Goal: Task Accomplishment & Management: Use online tool/utility

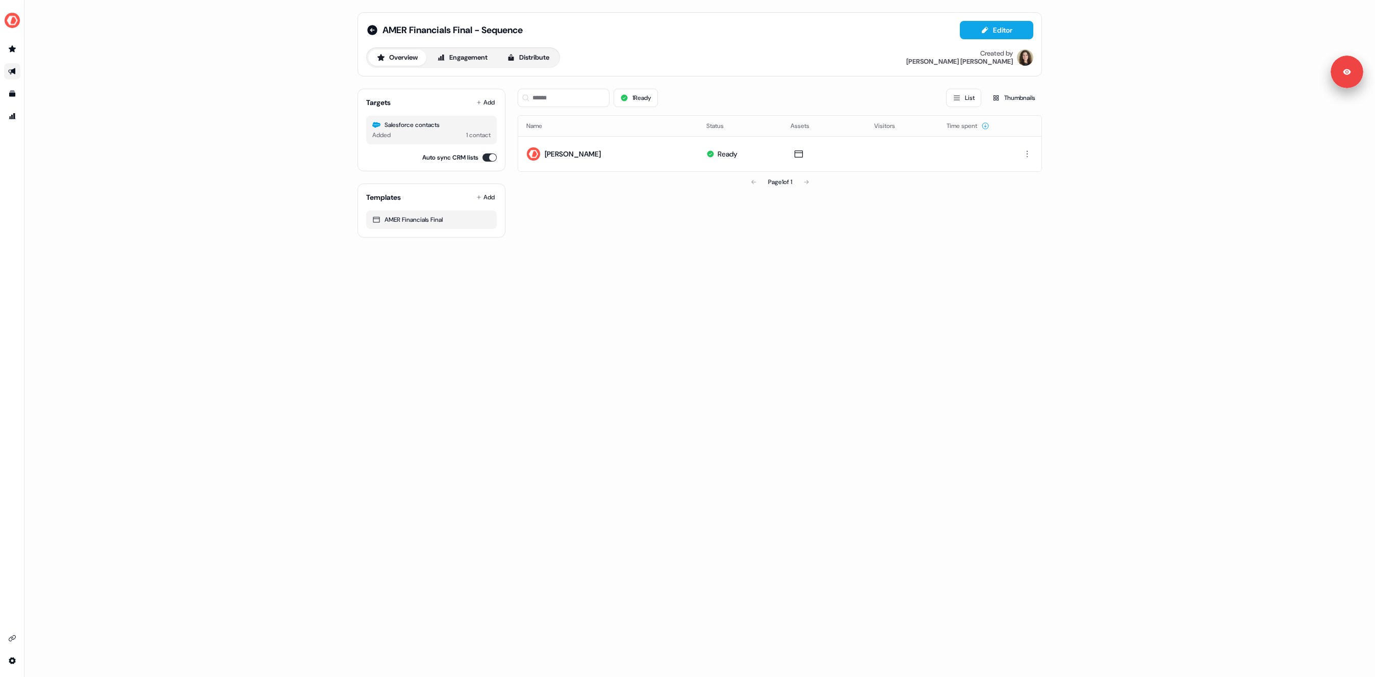
click at [693, 237] on div "1 Ready List Thumbnails Name Status Assets Visitors Time spent Alexandra Test R…" at bounding box center [780, 159] width 524 height 157
click at [372, 33] on icon at bounding box center [372, 30] width 10 height 10
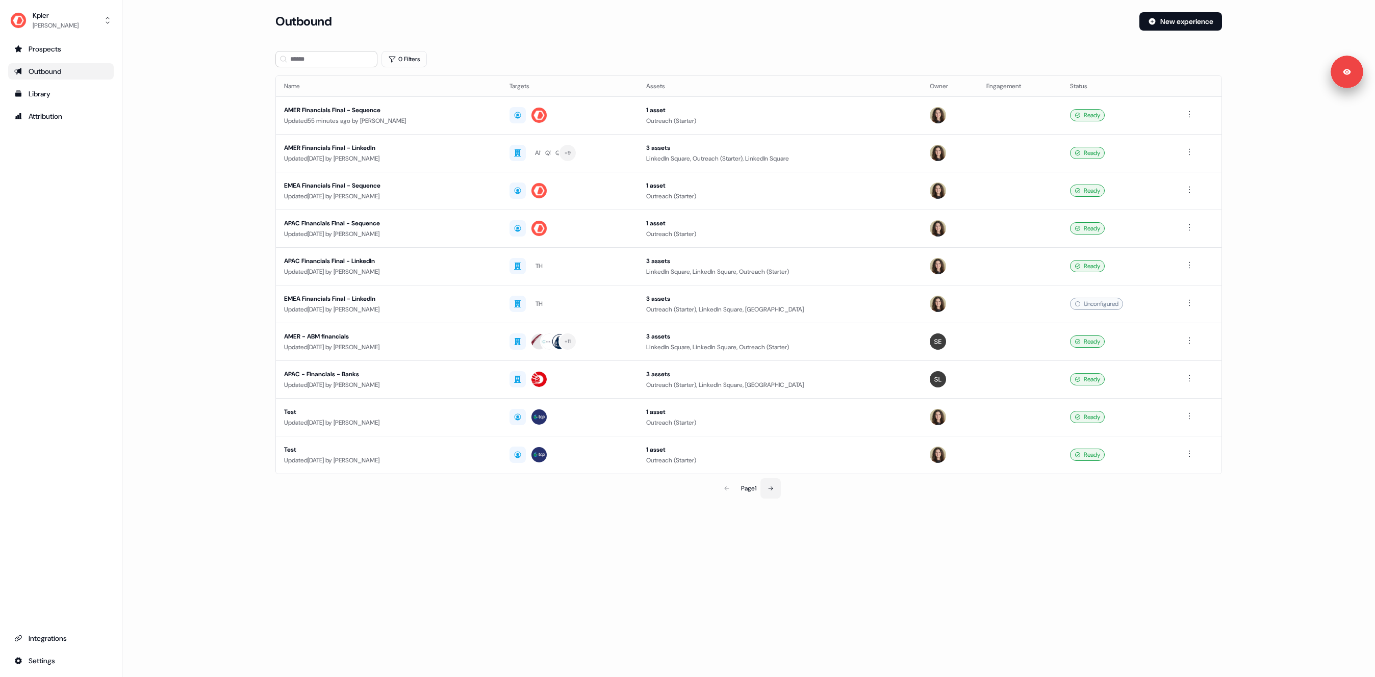
click at [779, 488] on button at bounding box center [771, 489] width 20 height 20
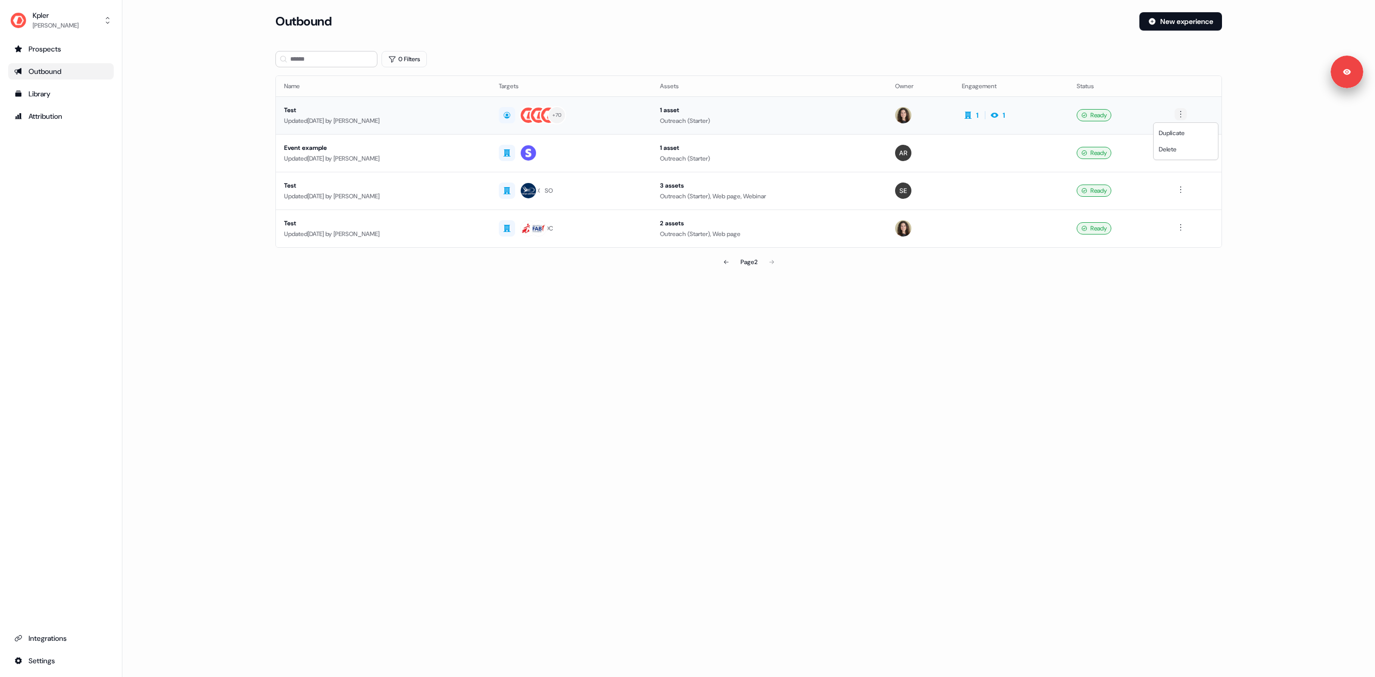
click at [1188, 116] on html "For the best experience switch devices to a bigger screen. Go to Userled.io Kpl…" at bounding box center [687, 338] width 1375 height 677
click at [1173, 136] on span "Duplicate" at bounding box center [1172, 133] width 26 height 8
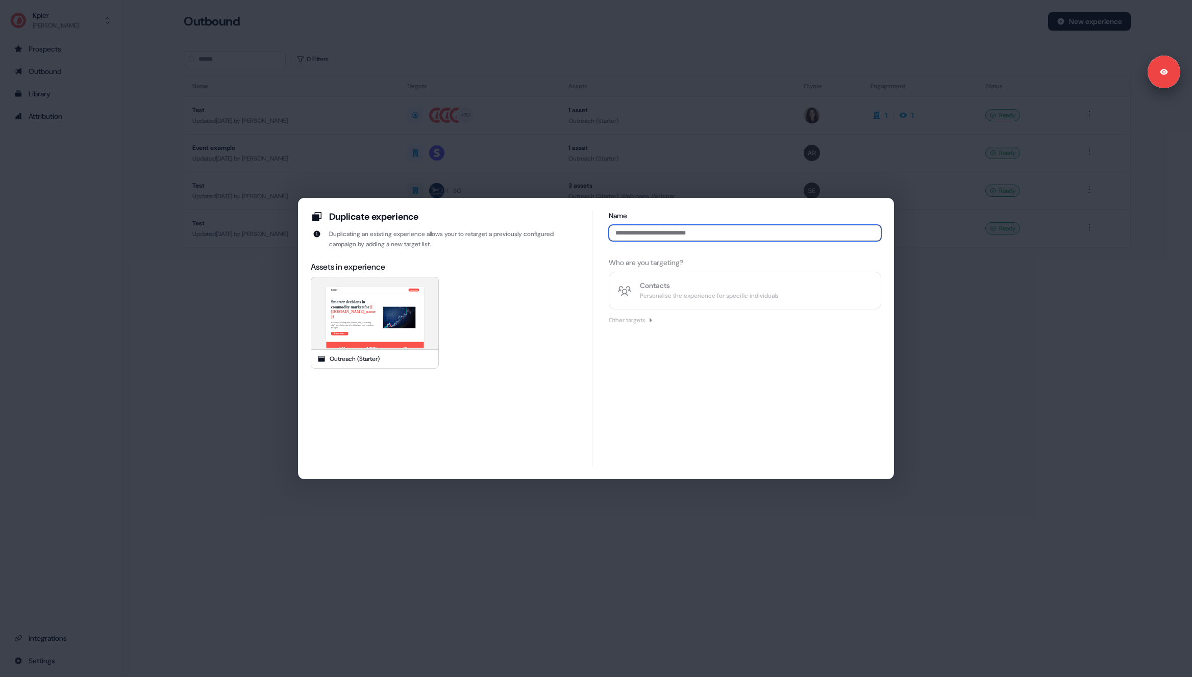
click at [662, 235] on input at bounding box center [745, 233] width 272 height 16
type input "**********"
click at [645, 323] on div "Other targets" at bounding box center [627, 320] width 37 height 10
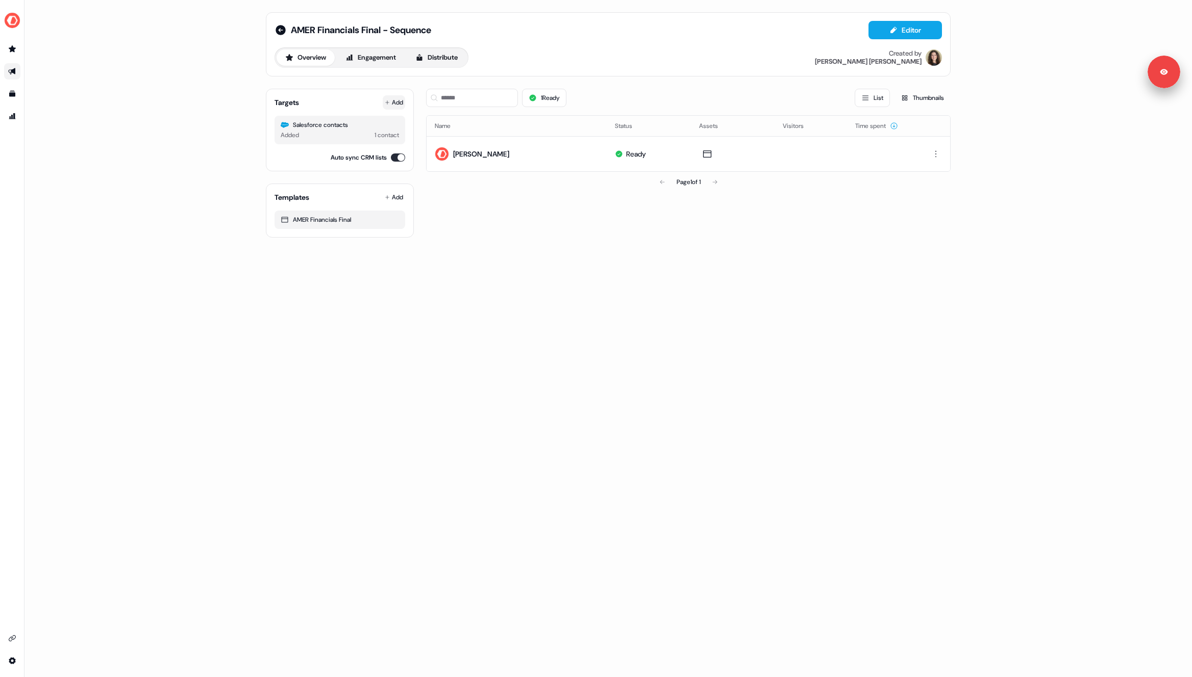
click at [400, 102] on button "Add" at bounding box center [394, 102] width 22 height 14
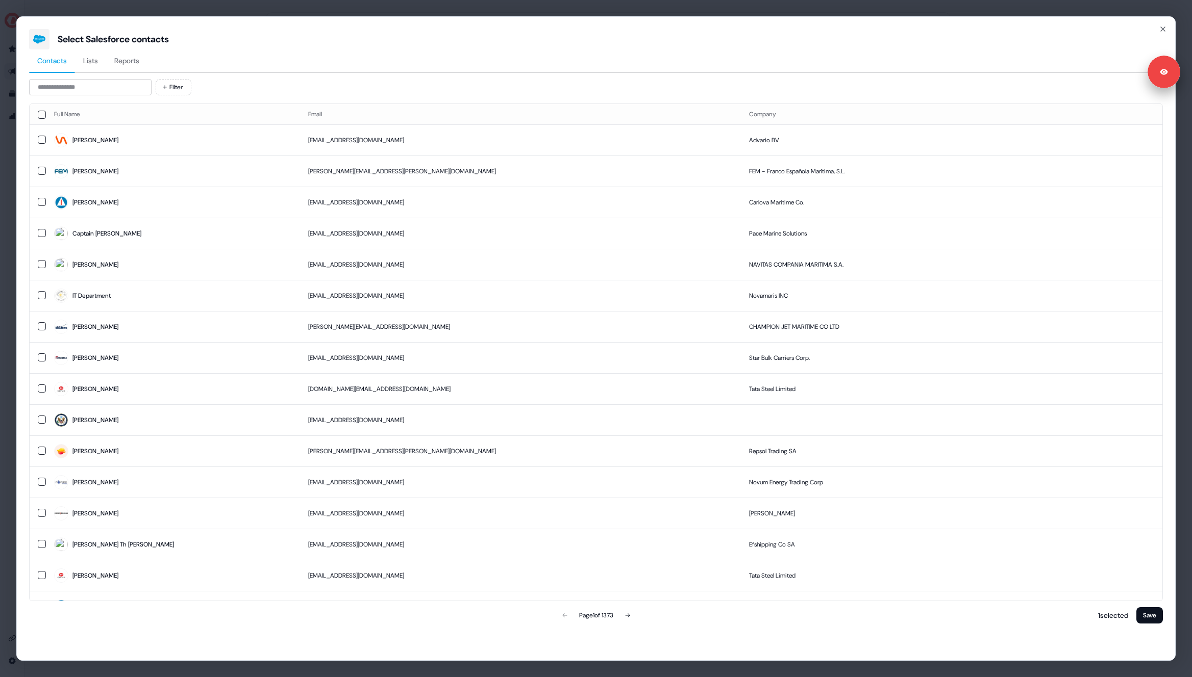
click at [127, 60] on span "Reports" at bounding box center [126, 61] width 25 height 10
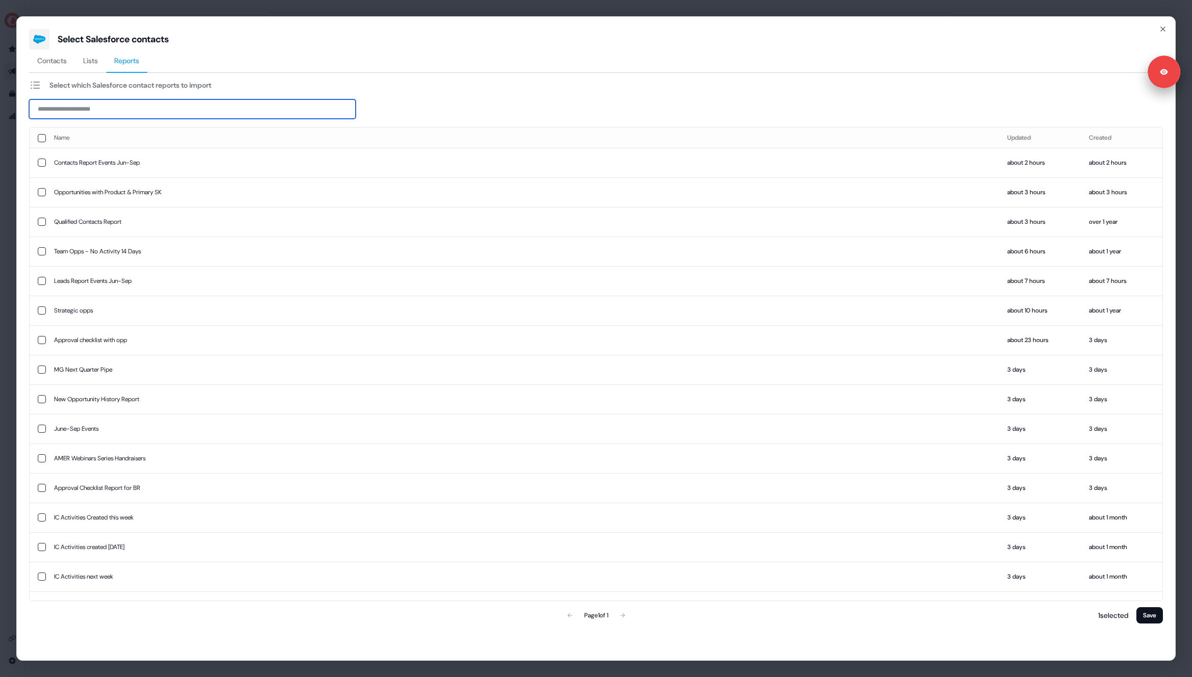
click at [143, 102] on input at bounding box center [192, 108] width 326 height 19
type input "****"
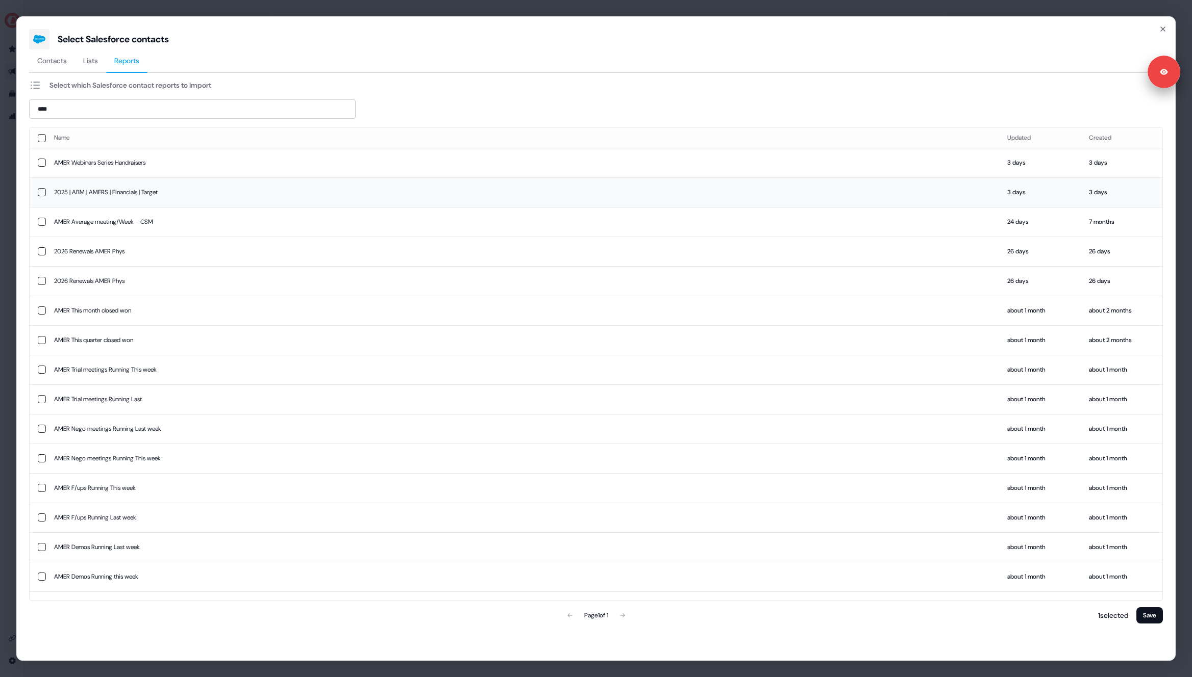
click at [40, 192] on button "button" at bounding box center [42, 192] width 8 height 8
click at [1147, 615] on button "Save" at bounding box center [1149, 616] width 27 height 16
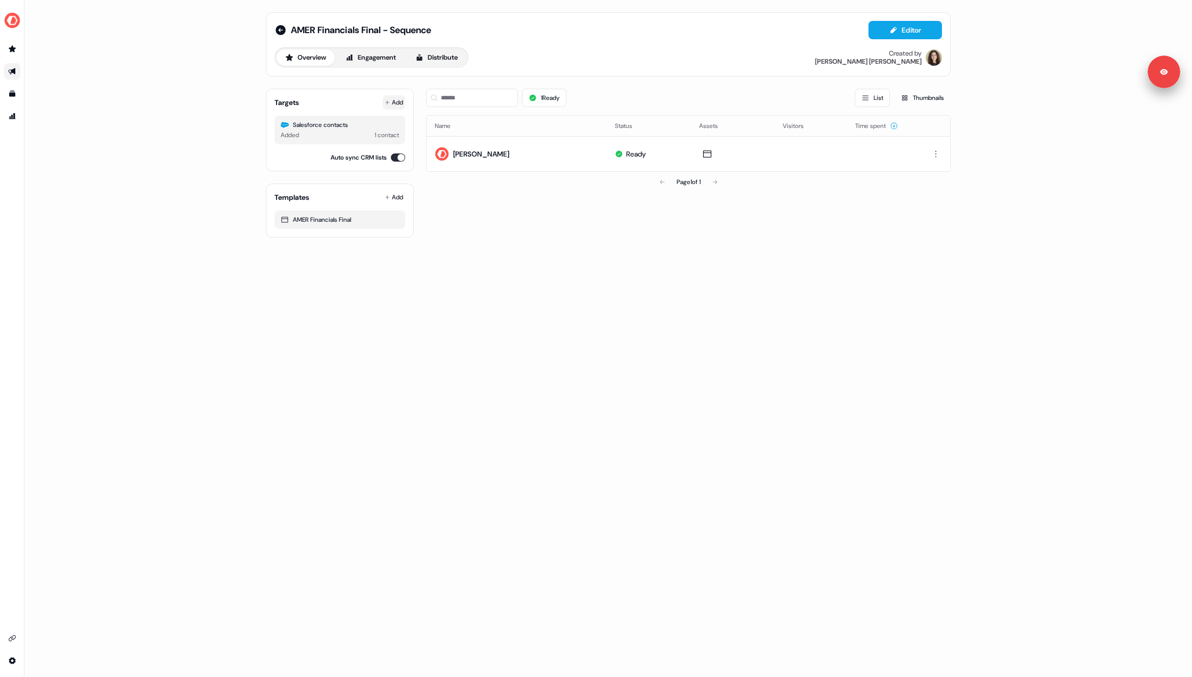
click at [396, 97] on button "Add" at bounding box center [394, 102] width 22 height 14
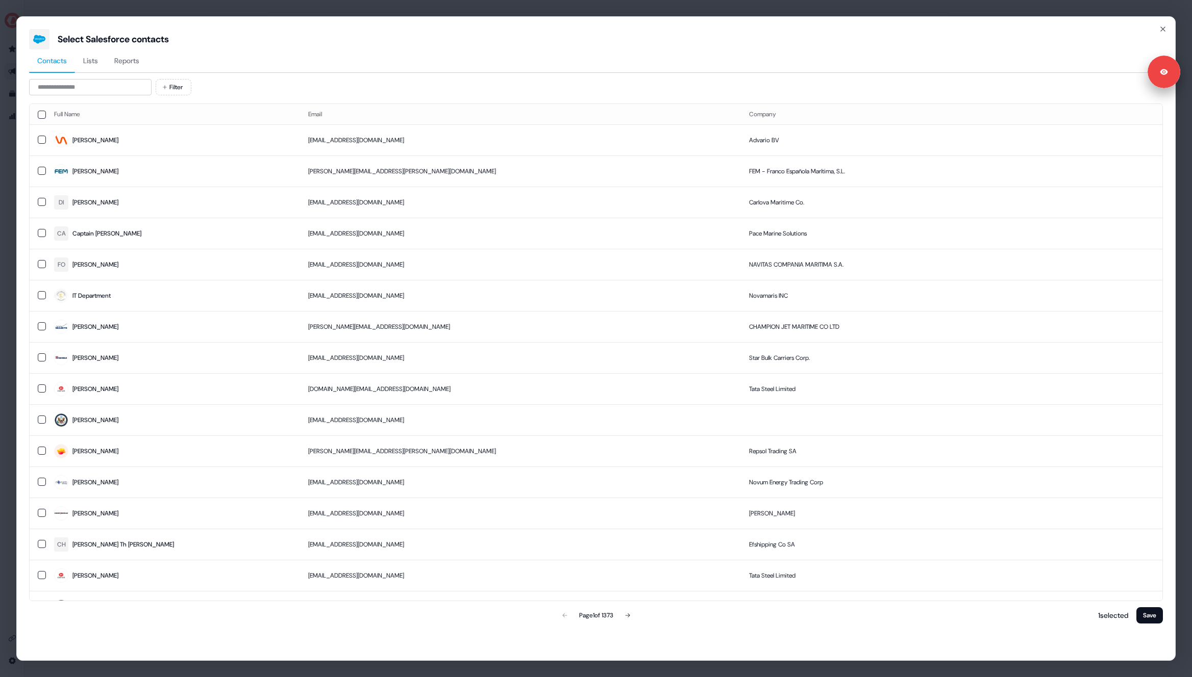
click at [135, 59] on span "Reports" at bounding box center [126, 61] width 25 height 10
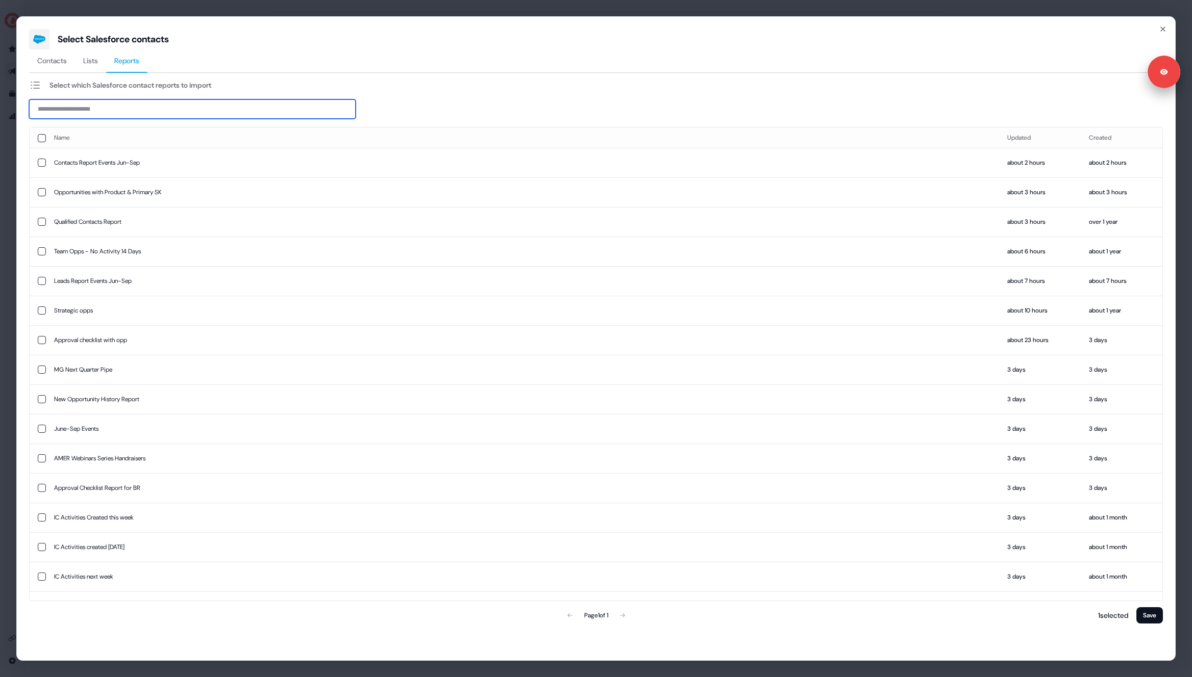
click at [93, 107] on input at bounding box center [192, 108] width 326 height 19
type input "****"
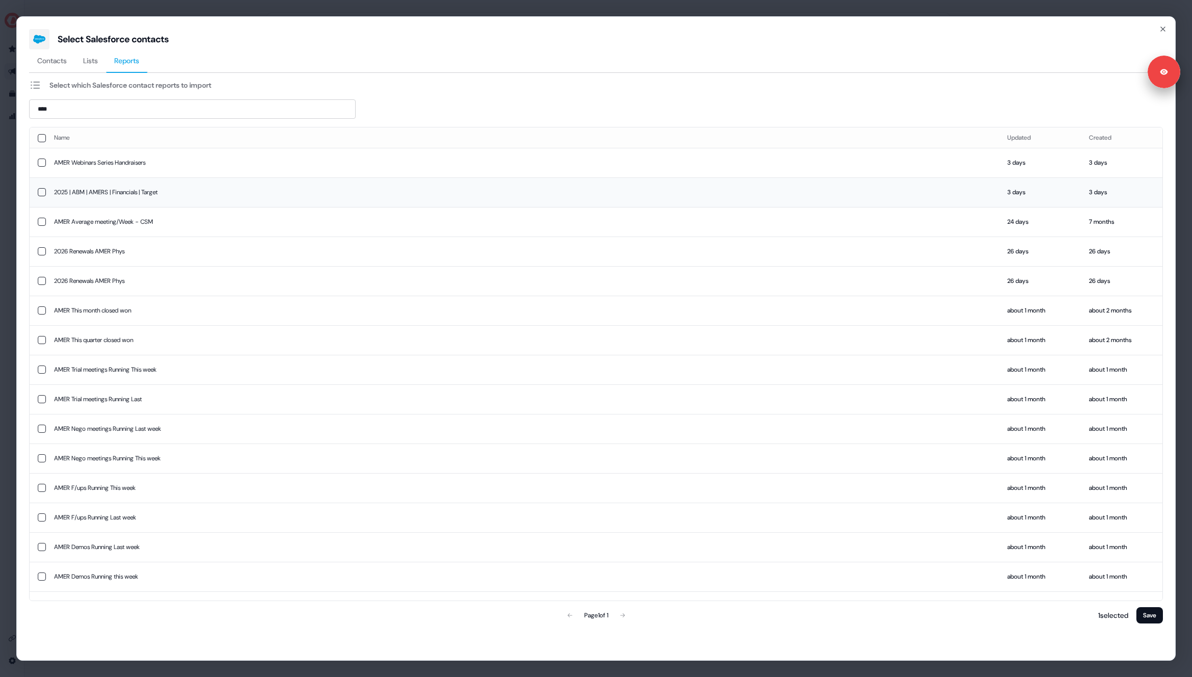
click at [42, 194] on button "button" at bounding box center [42, 192] width 8 height 8
click at [67, 65] on span "Contacts" at bounding box center [52, 61] width 30 height 10
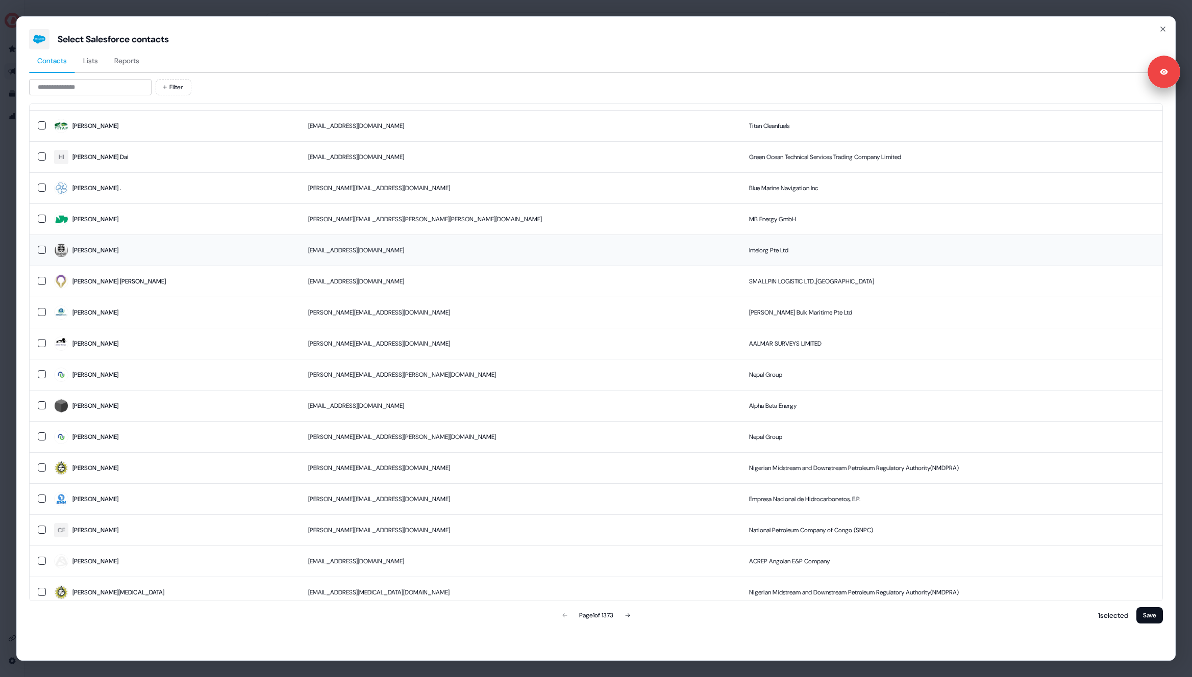
scroll to position [3727, 0]
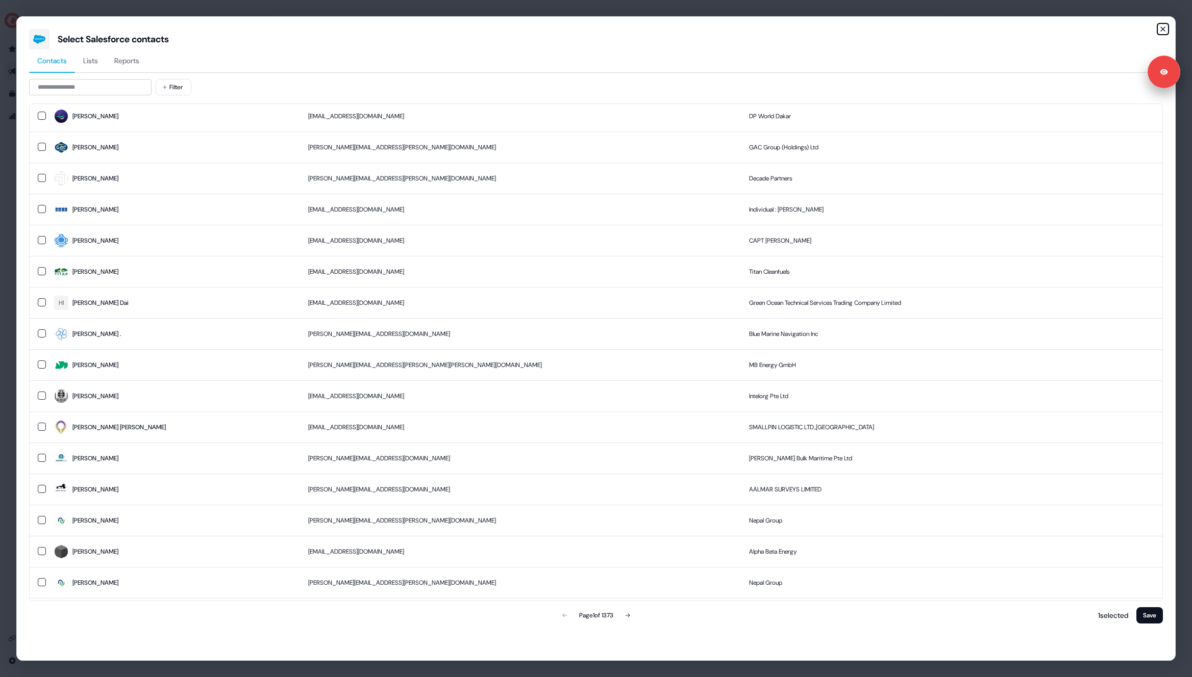
click at [1164, 29] on icon "button" at bounding box center [1163, 29] width 8 height 8
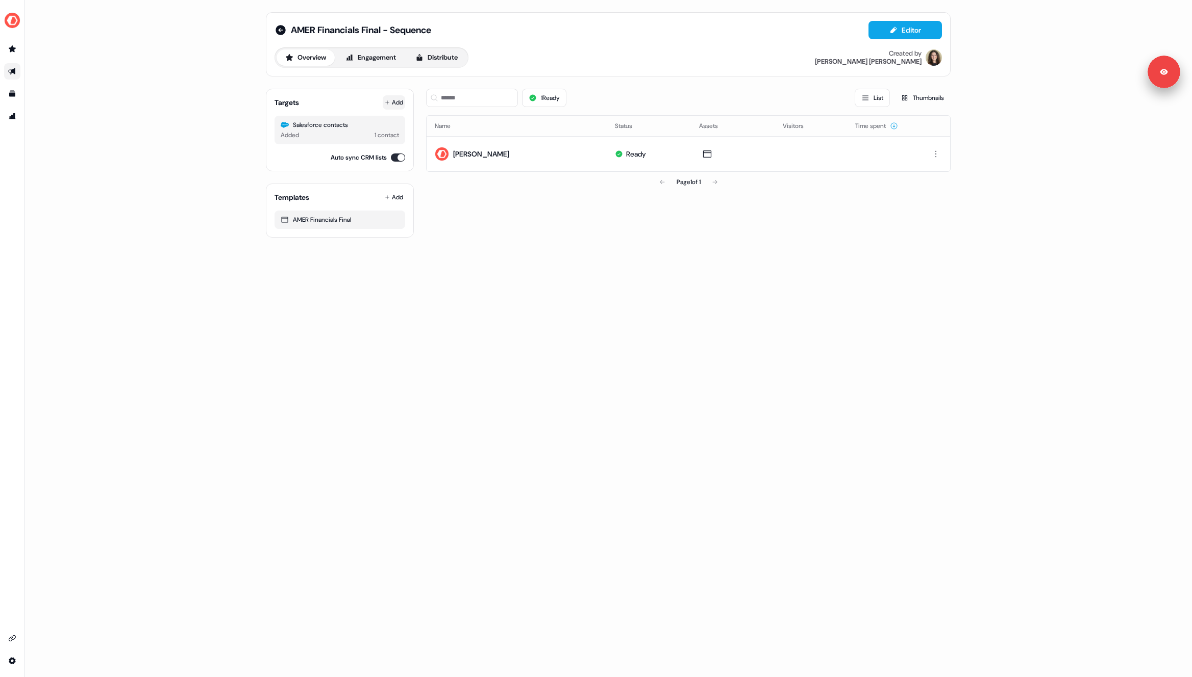
click at [397, 105] on button "Add" at bounding box center [394, 102] width 22 height 14
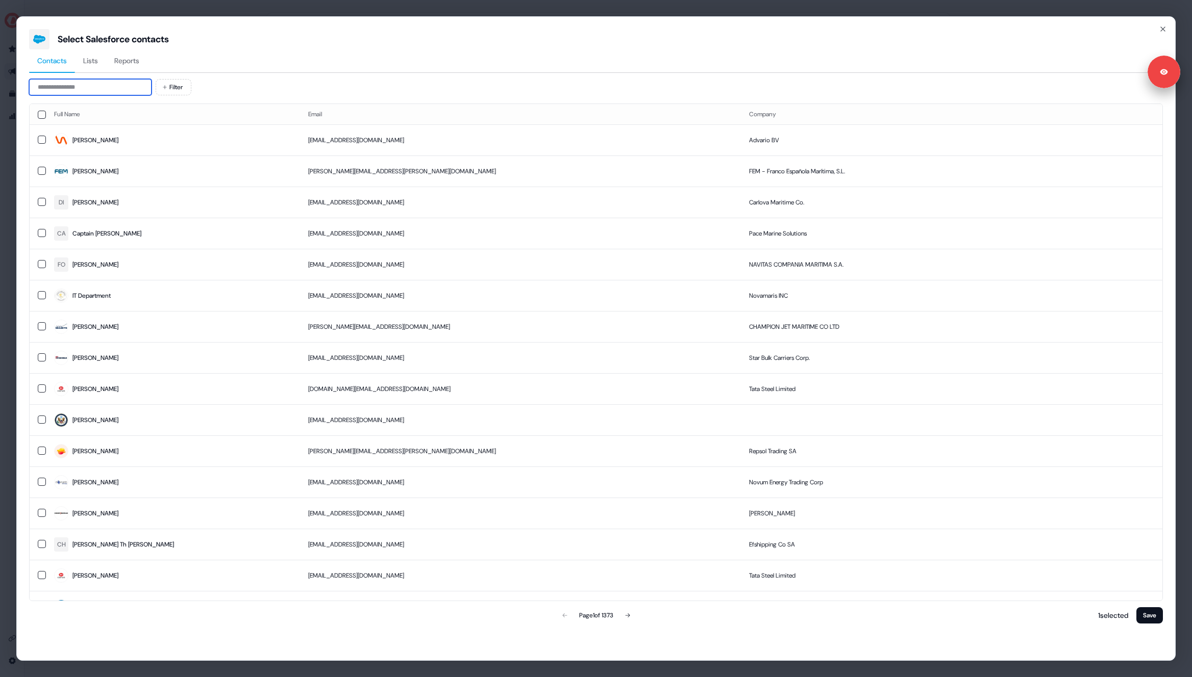
click at [65, 88] on input at bounding box center [90, 87] width 122 height 16
click at [1167, 27] on div "Select Salesforce contacts Contacts Lists Reports Filter Full Name Email Compan…" at bounding box center [595, 338] width 1159 height 645
click at [1166, 27] on icon "button" at bounding box center [1163, 29] width 8 height 8
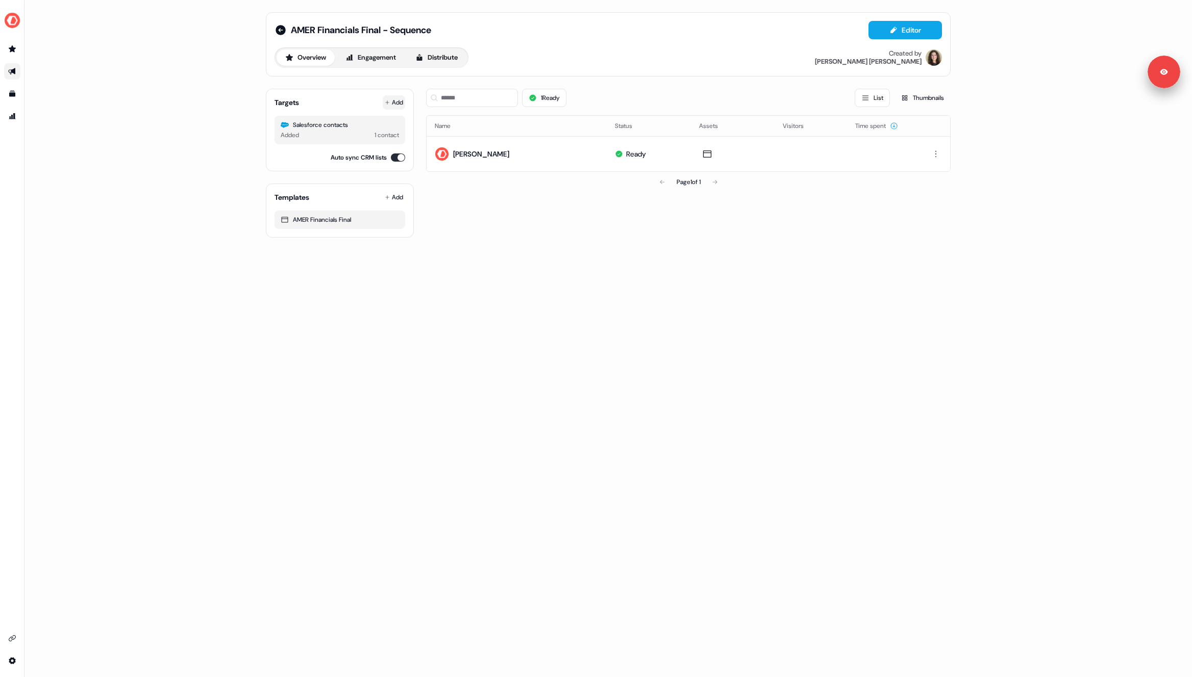
click at [392, 99] on button "Add" at bounding box center [394, 102] width 22 height 14
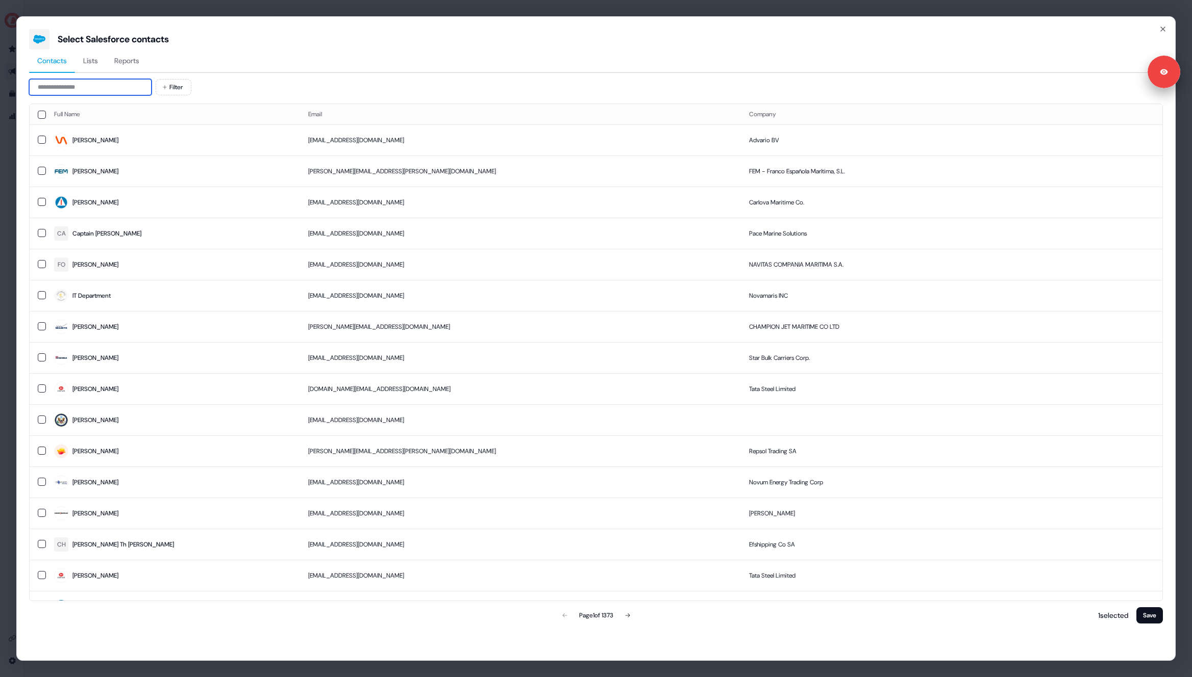
click at [85, 94] on input at bounding box center [90, 87] width 122 height 16
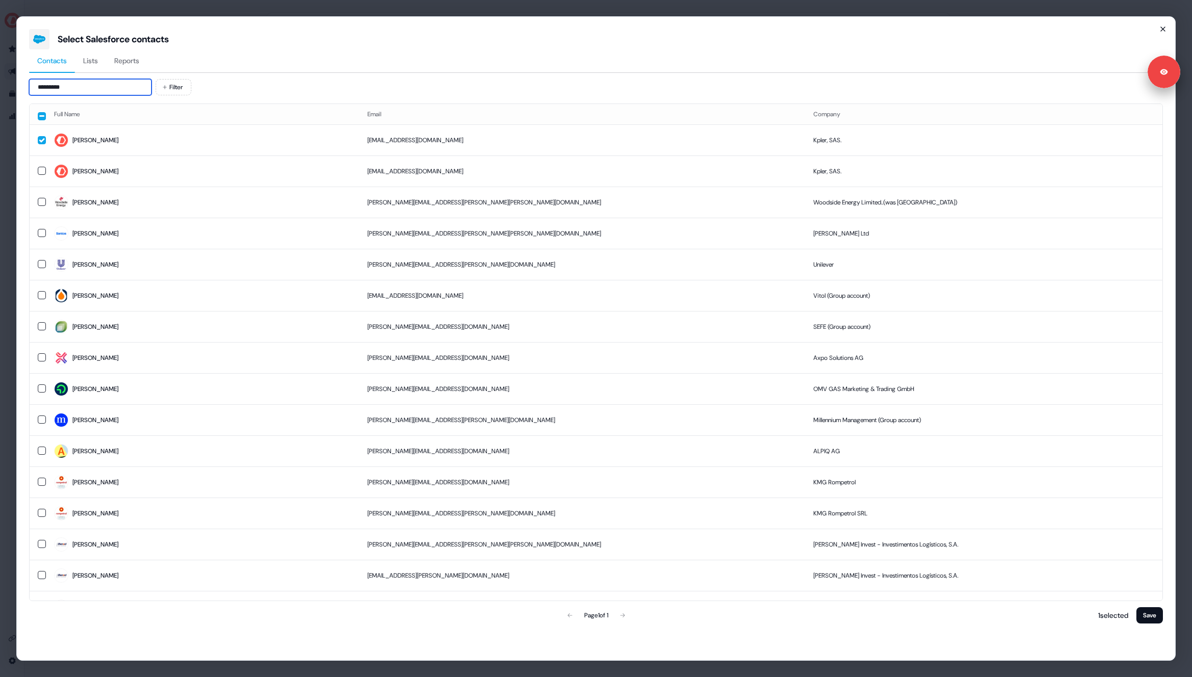
type input "*********"
click at [1163, 32] on icon "button" at bounding box center [1163, 29] width 8 height 8
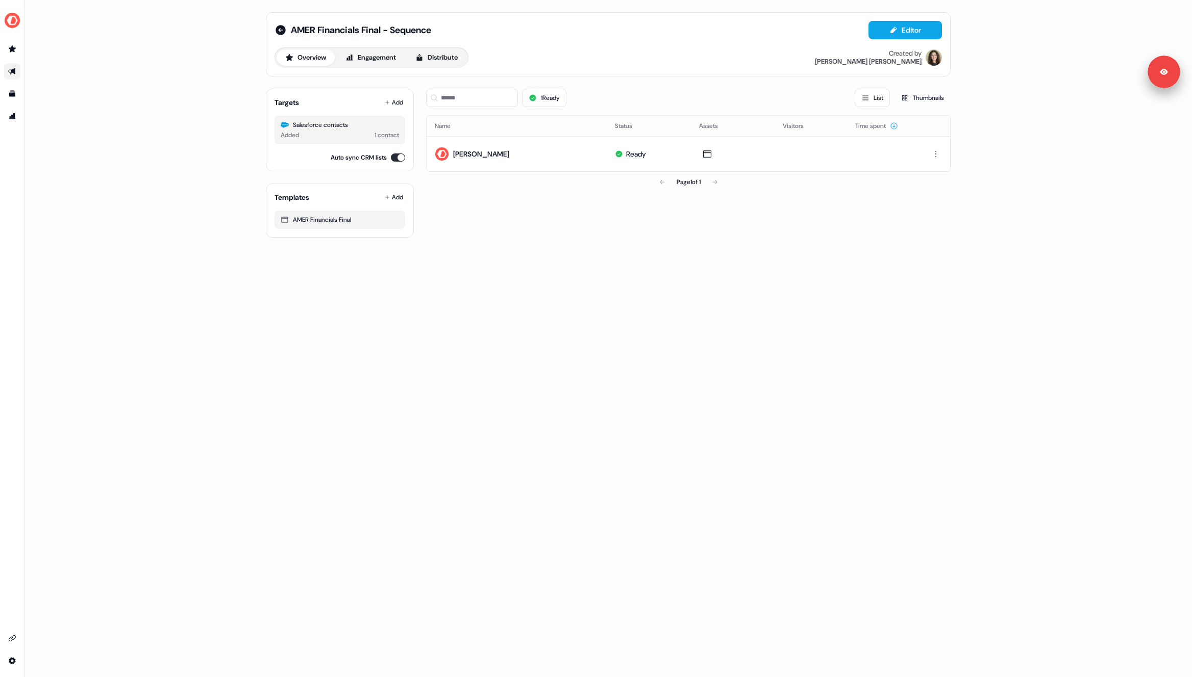
drag, startPoint x: 224, startPoint y: 52, endPoint x: 236, endPoint y: 48, distance: 12.8
click at [222, 53] on div "AMER Financials Final - Sequence Editor Overview Engagement Distribute Created …" at bounding box center [607, 338] width 1167 height 677
click at [284, 28] on icon at bounding box center [280, 30] width 10 height 10
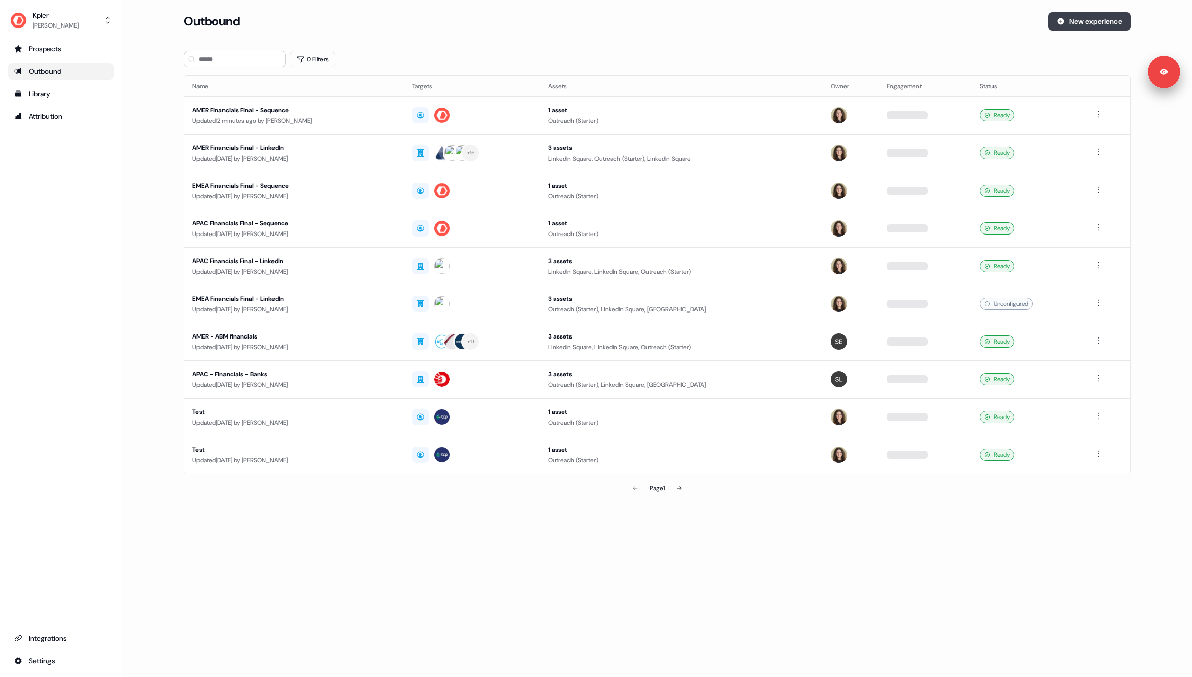
click at [1083, 13] on button "New experience" at bounding box center [1089, 21] width 83 height 18
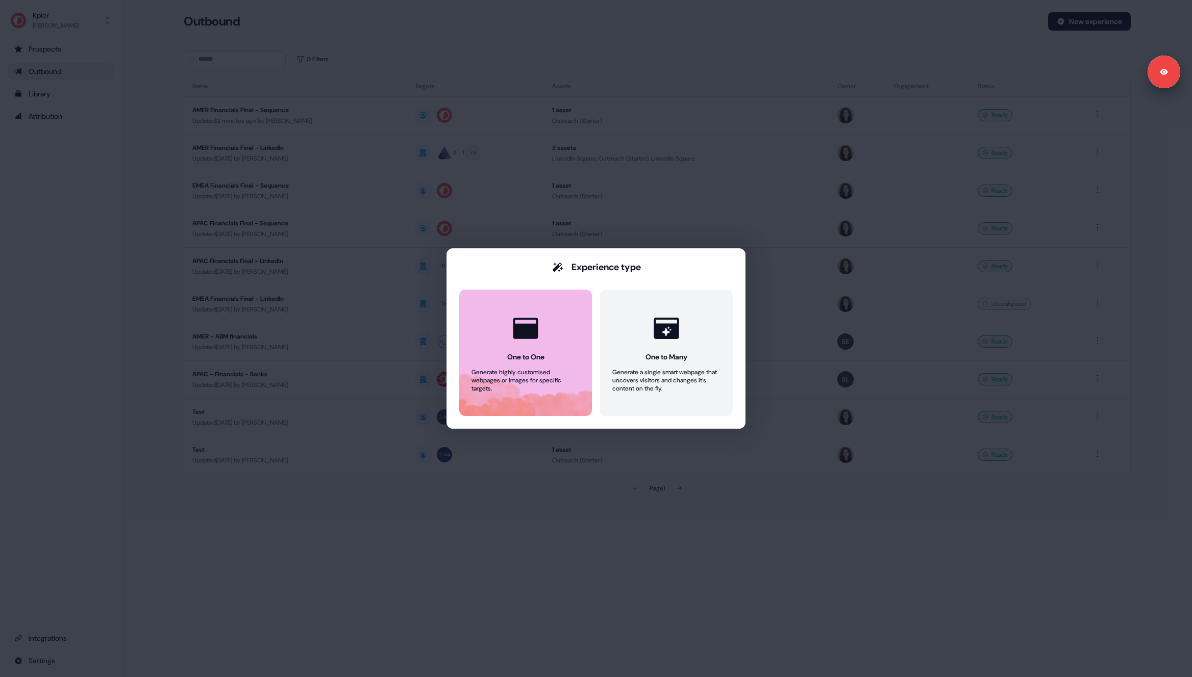
click at [542, 342] on div at bounding box center [525, 328] width 39 height 39
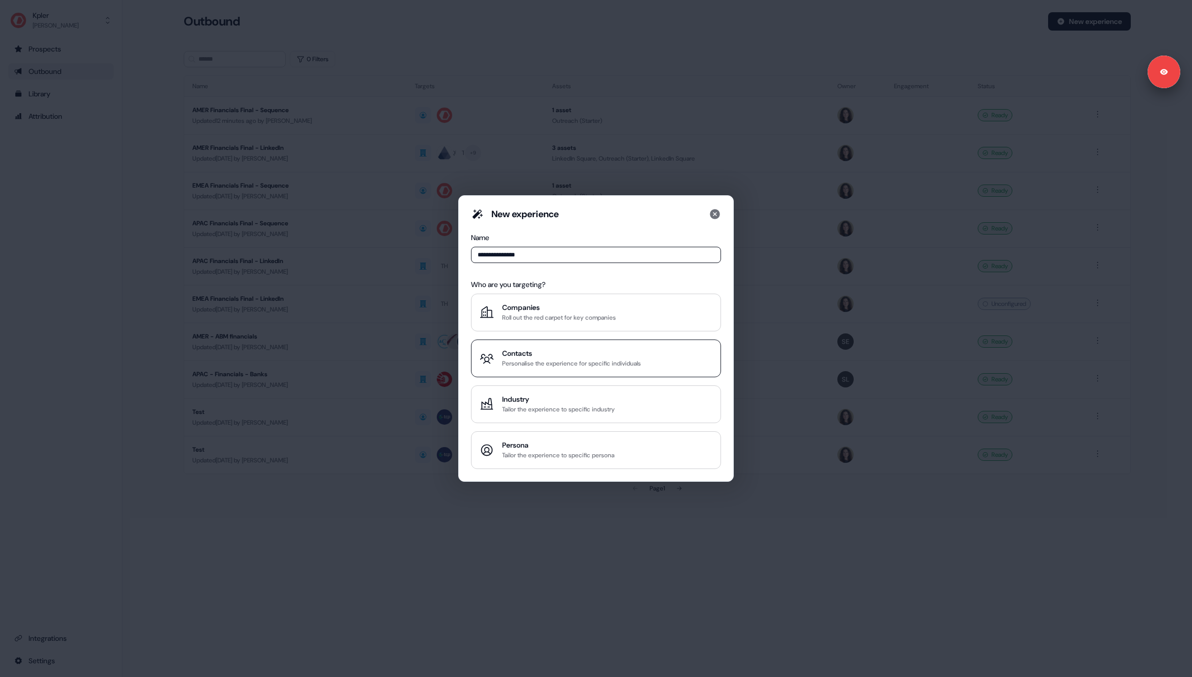
type input "**********"
click at [542, 367] on div "Personalise the experience for specific individuals" at bounding box center [571, 364] width 139 height 10
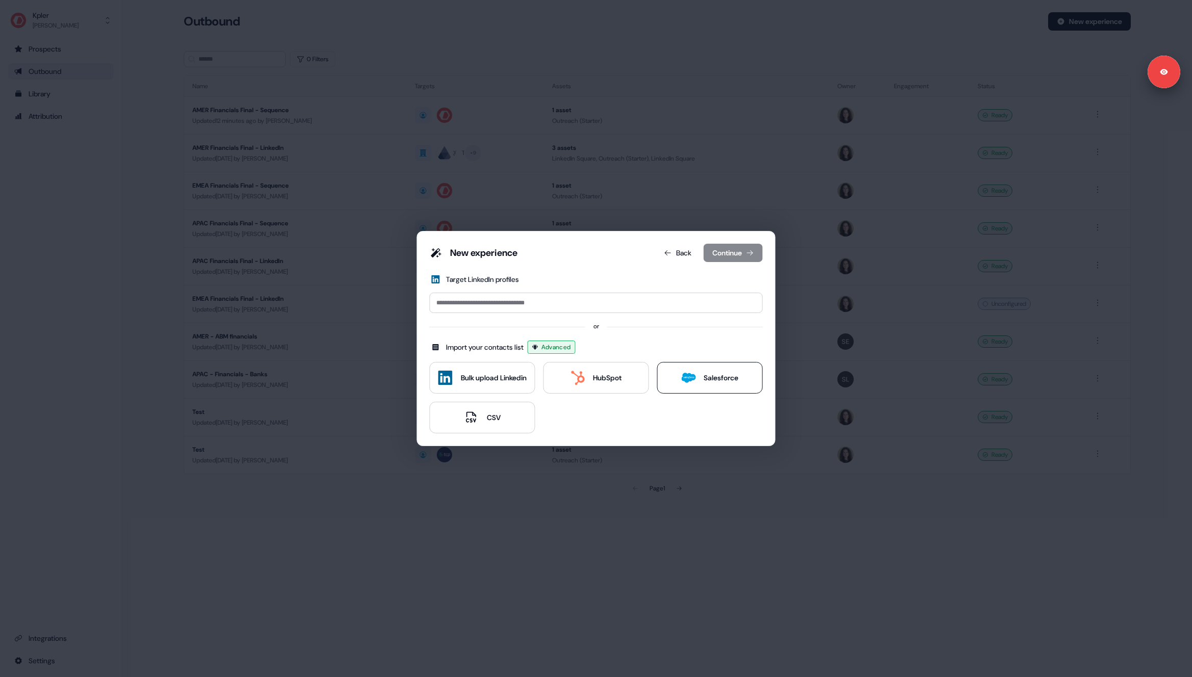
click at [723, 373] on div "Salesforce" at bounding box center [720, 378] width 35 height 10
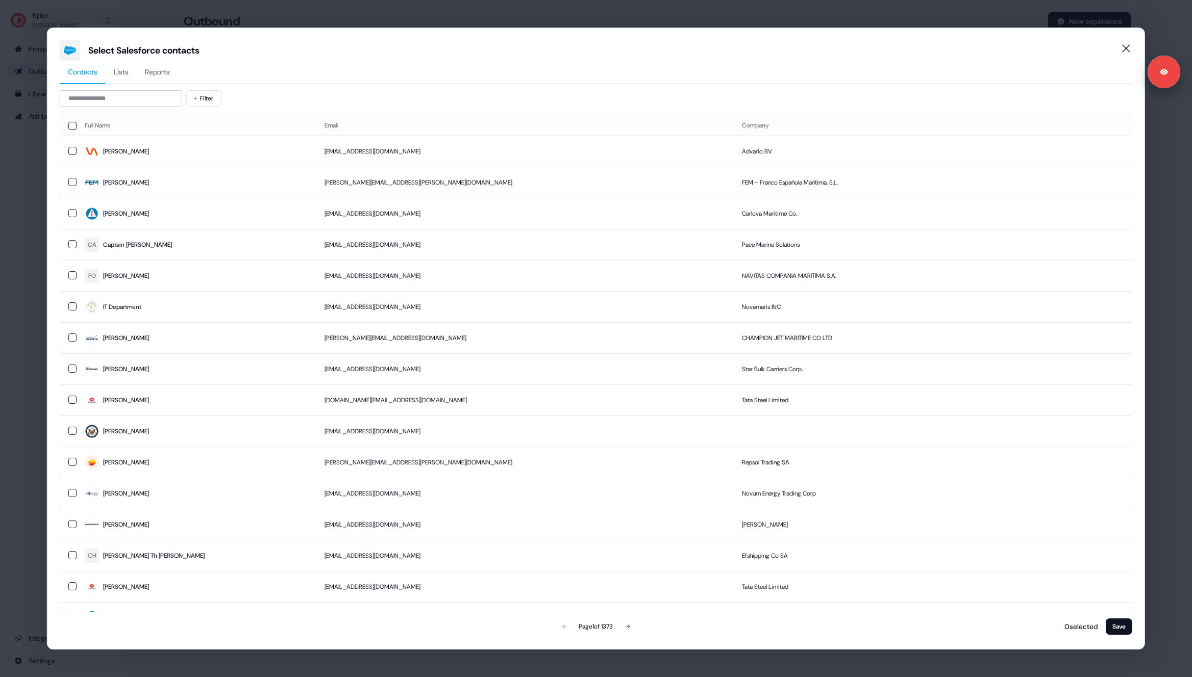
click at [169, 73] on span "Reports" at bounding box center [157, 72] width 25 height 10
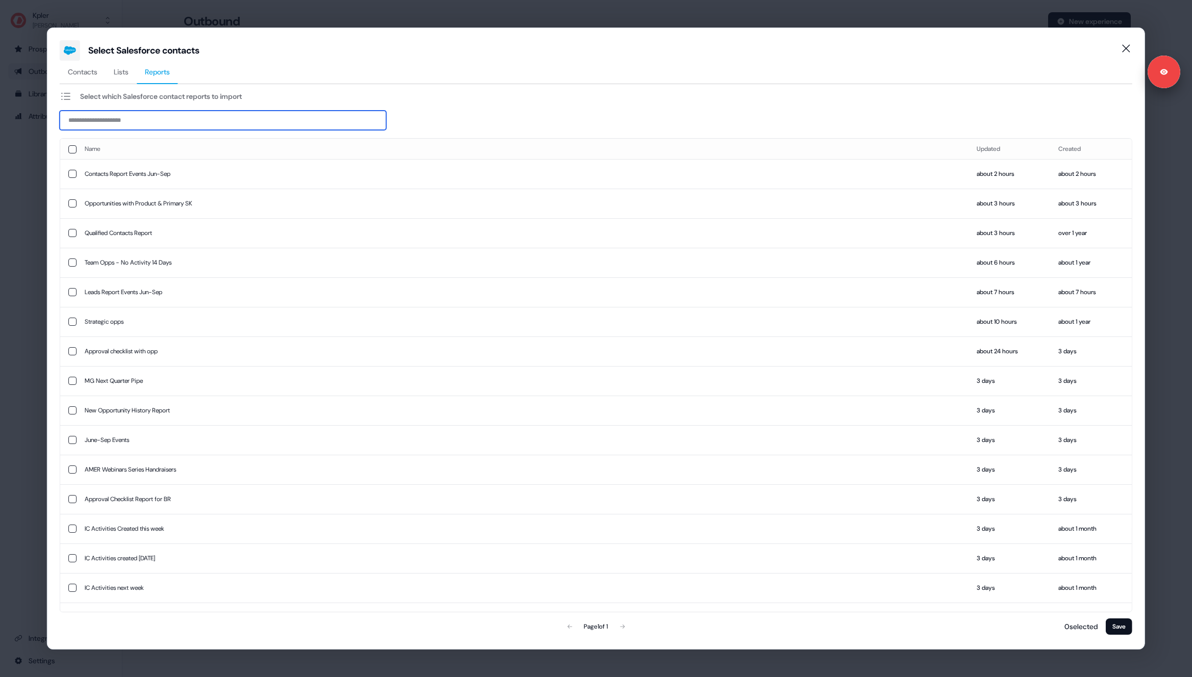
click at [128, 130] on input at bounding box center [223, 120] width 326 height 19
type input "****"
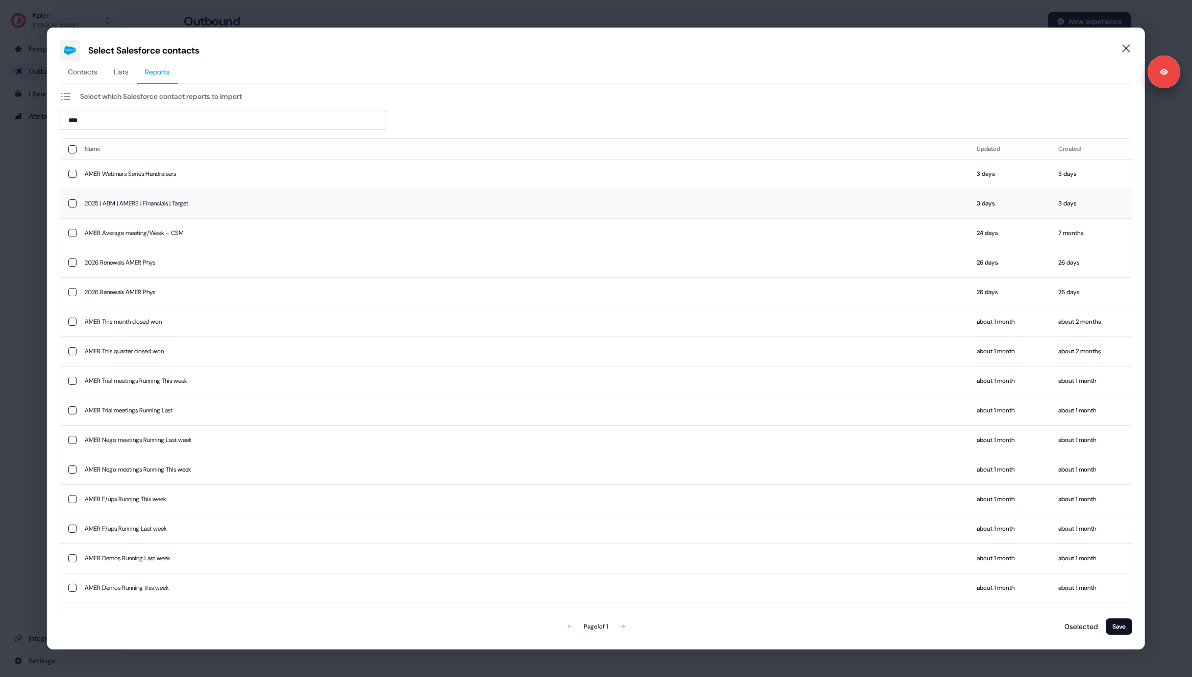
click at [183, 206] on td "2025 | ABM | AMERS | Financials | Target" at bounding box center [523, 204] width 892 height 30
click at [1113, 627] on button "Save" at bounding box center [1118, 627] width 27 height 16
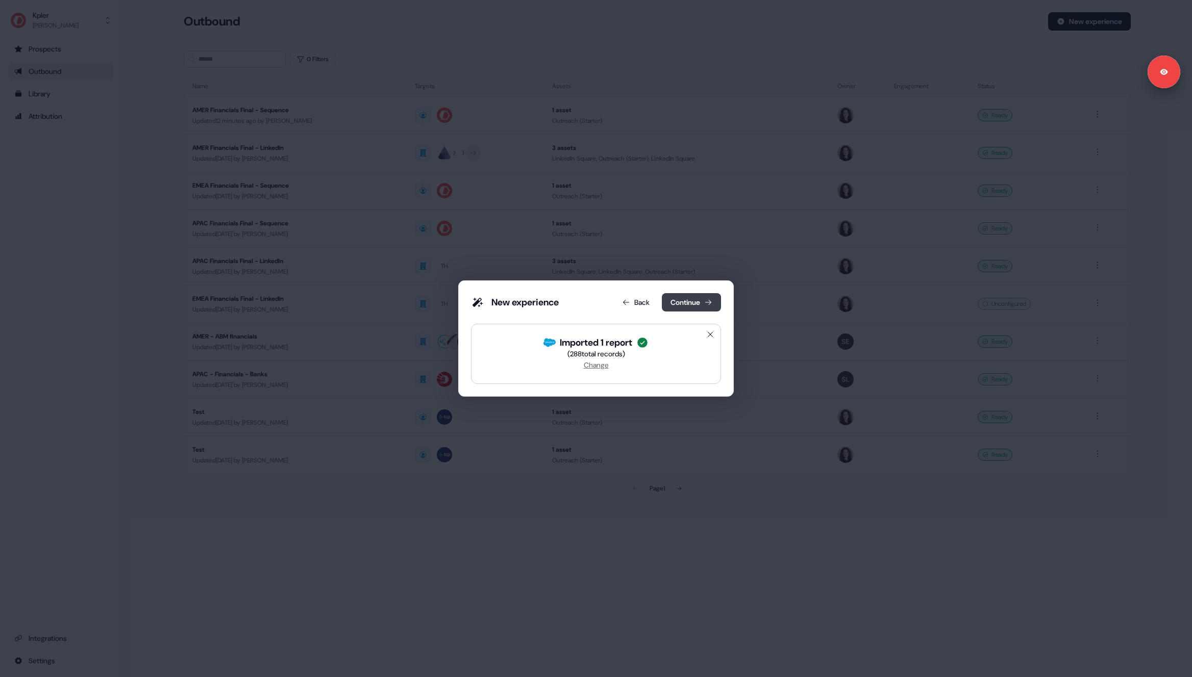
click at [689, 301] on button "Continue" at bounding box center [691, 302] width 59 height 18
